Goal: Task Accomplishment & Management: Manage account settings

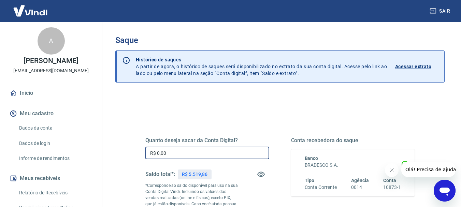
click at [205, 149] on input "R$ 0,00" at bounding box center [207, 153] width 124 height 13
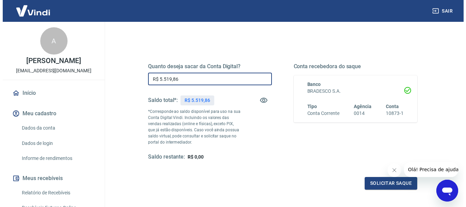
scroll to position [102, 0]
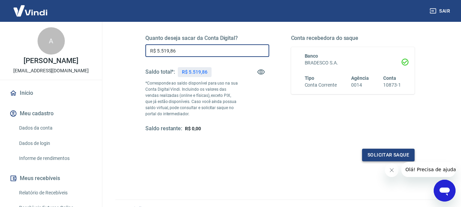
type input "R$ 5.519,86"
click at [405, 156] on button "Solicitar saque" at bounding box center [388, 155] width 53 height 13
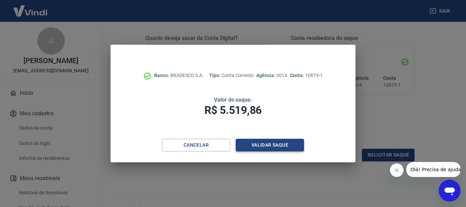
click at [286, 148] on button "Validar saque" at bounding box center [270, 145] width 68 height 13
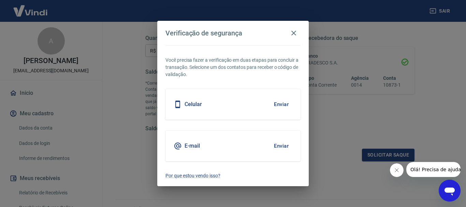
click at [187, 148] on h5 "E-mail" at bounding box center [192, 146] width 15 height 7
click at [287, 147] on button "Enviar" at bounding box center [281, 146] width 22 height 14
click at [287, 144] on button "Enviar" at bounding box center [281, 146] width 22 height 14
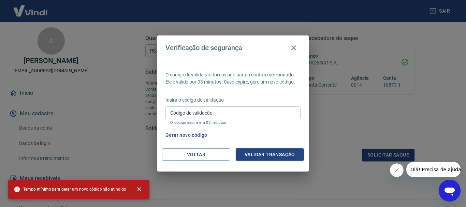
click at [221, 112] on input "Código de validação" at bounding box center [232, 112] width 135 height 13
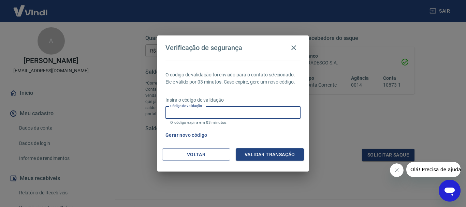
click at [288, 115] on input "Código de validação" at bounding box center [232, 112] width 135 height 13
type input "536510"
click at [276, 155] on button "Validar transação" at bounding box center [270, 154] width 68 height 13
